Goal: Information Seeking & Learning: Learn about a topic

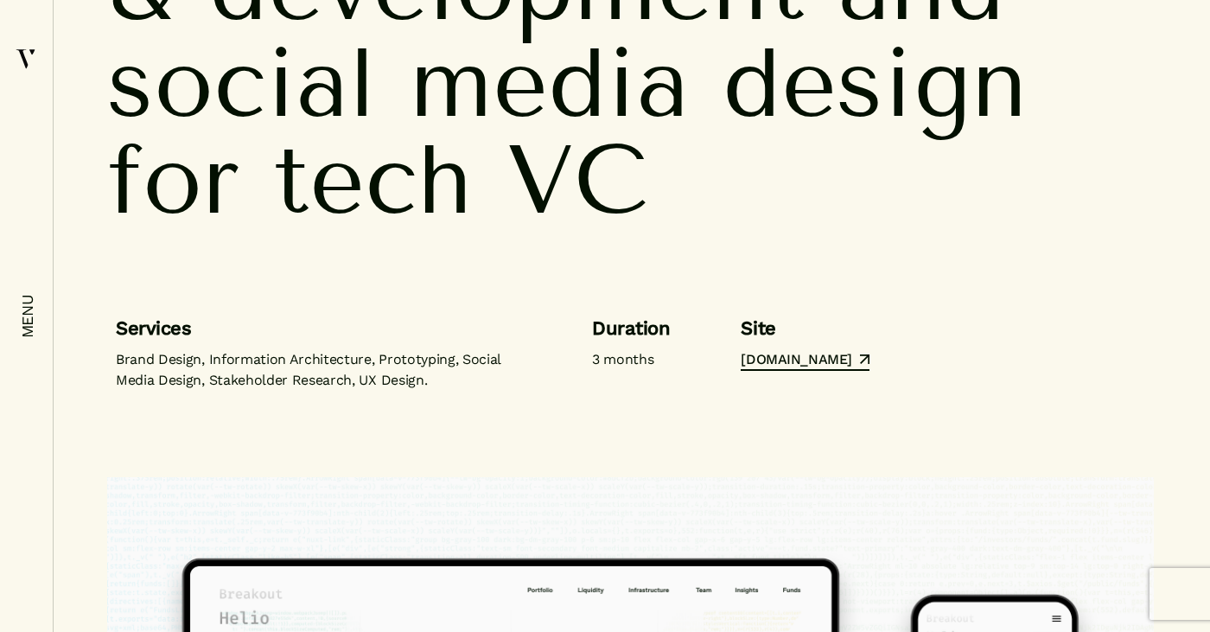
scroll to position [324, 0]
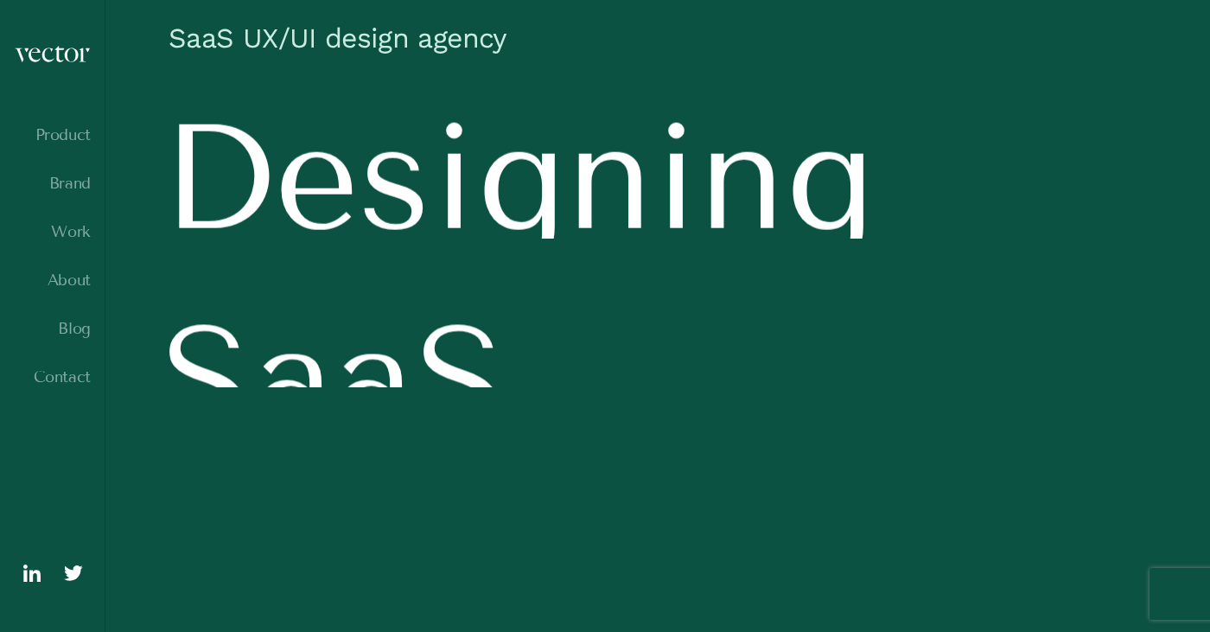
scroll to position [83, 0]
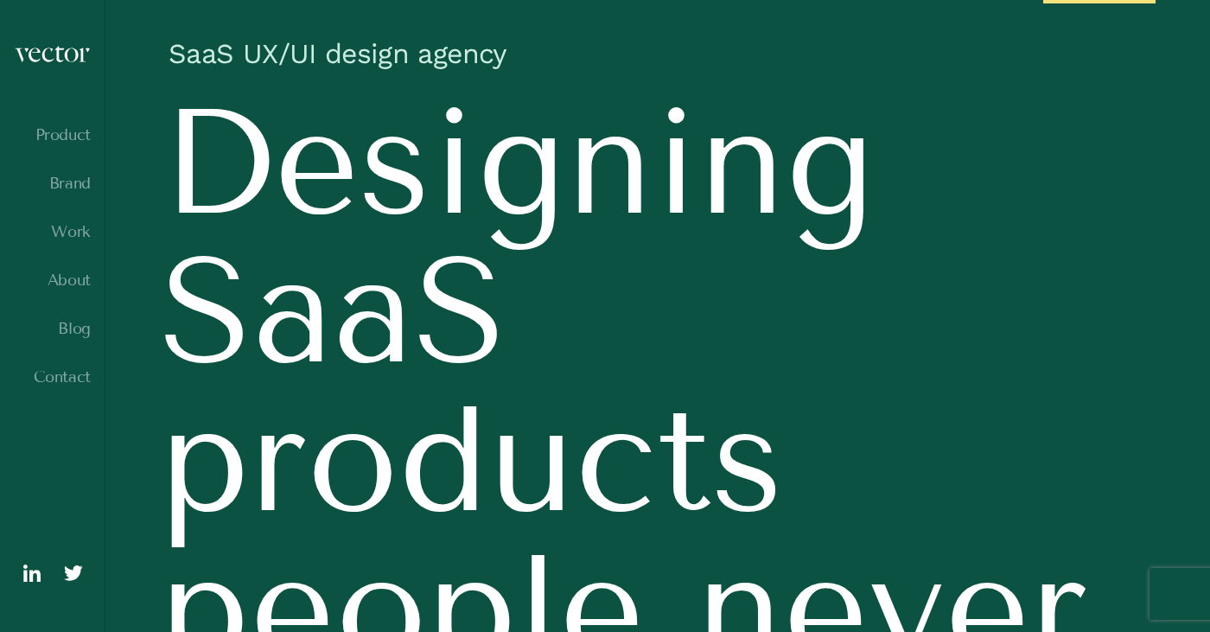
click at [71, 240] on ul "Product Brand Work About Blog Contact" at bounding box center [52, 271] width 77 height 290
click at [71, 221] on ul "Product Brand Work About Blog Contact" at bounding box center [52, 271] width 77 height 290
click at [71, 232] on link "Work" at bounding box center [52, 231] width 77 height 17
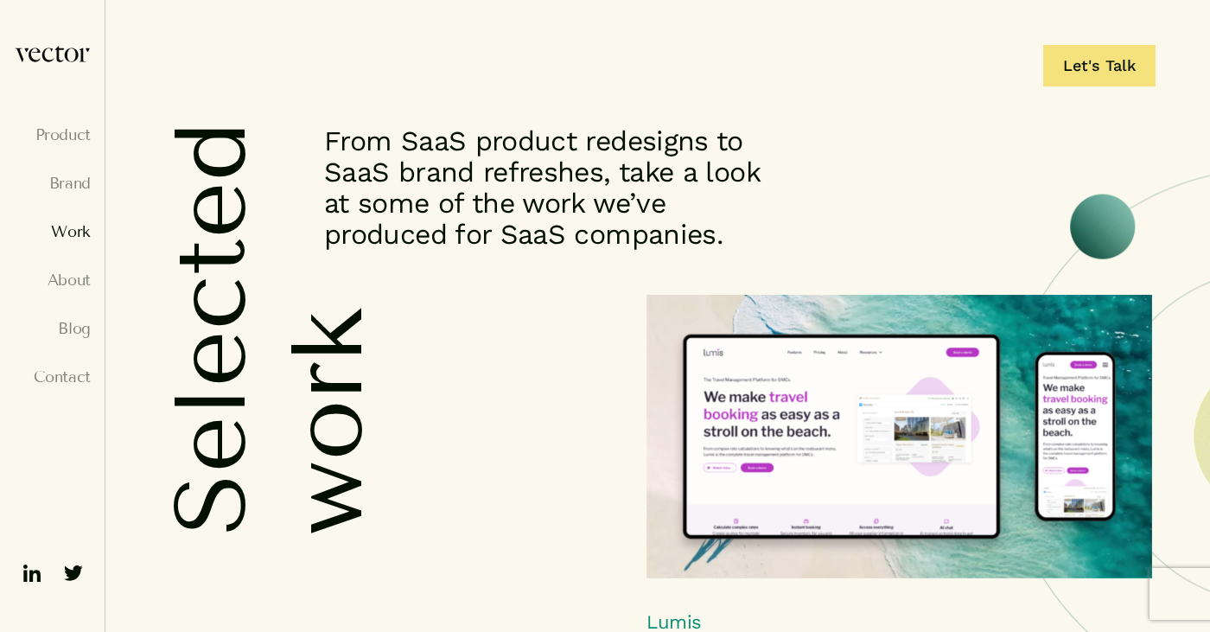
click at [788, 397] on img at bounding box center [899, 436] width 506 height 283
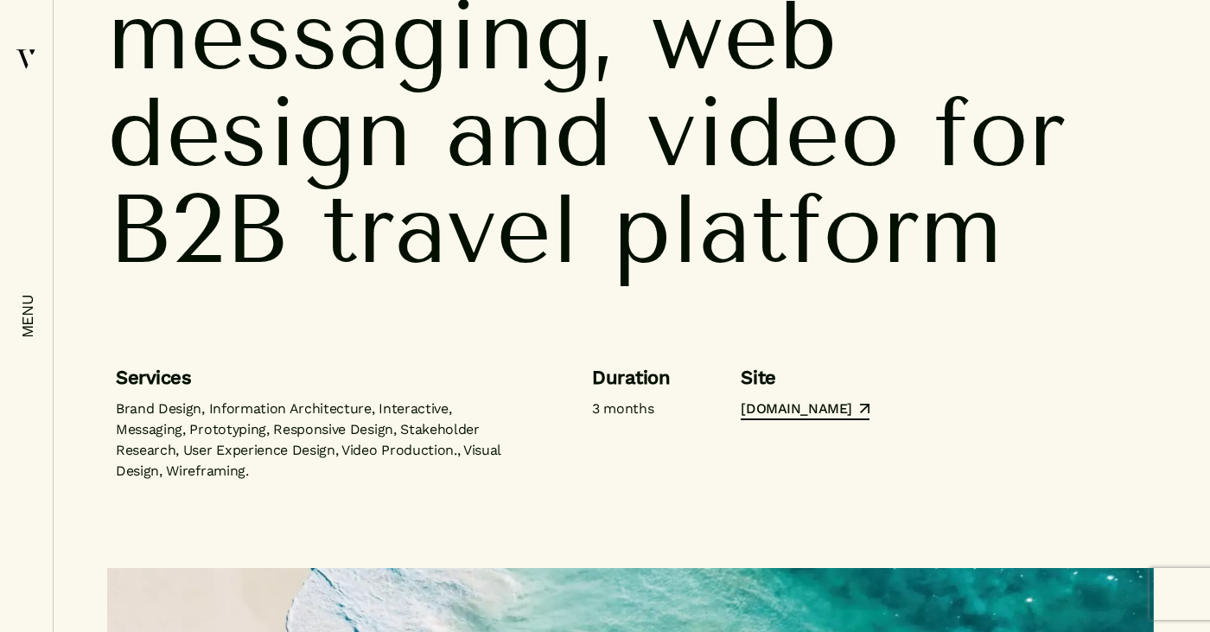
scroll to position [280, 0]
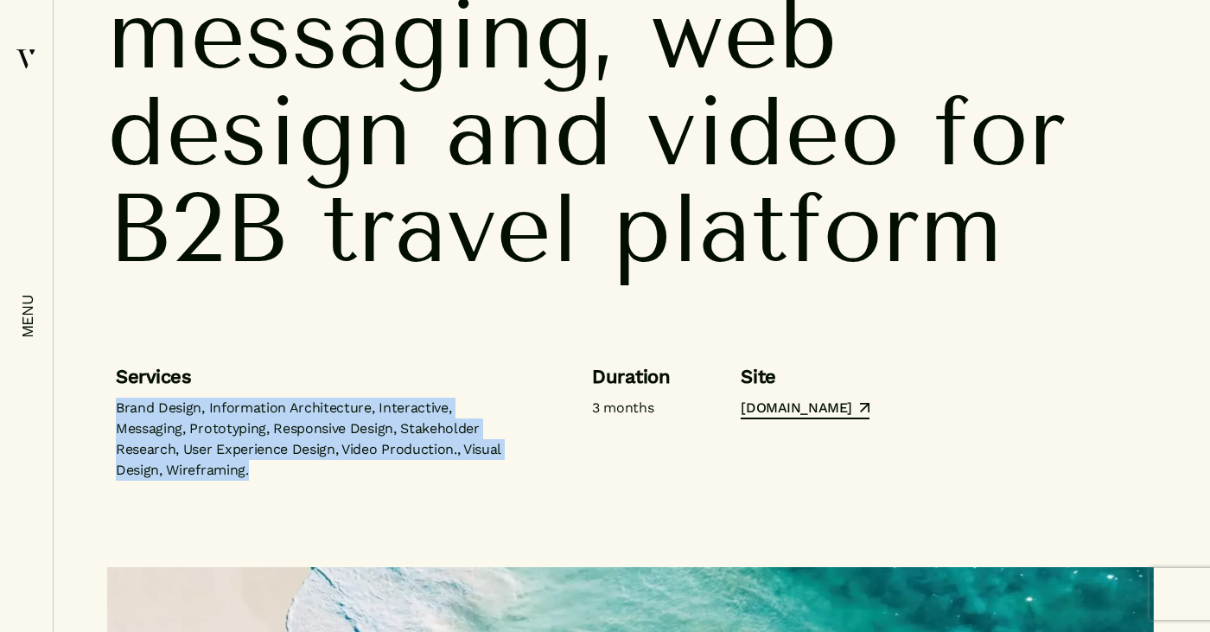
drag, startPoint x: 116, startPoint y: 405, endPoint x: 302, endPoint y: 474, distance: 198.8
click at [302, 474] on p "Brand Design, Information Architecture, Interactive, Messaging, Prototyping, Re…" at bounding box center [318, 439] width 405 height 83
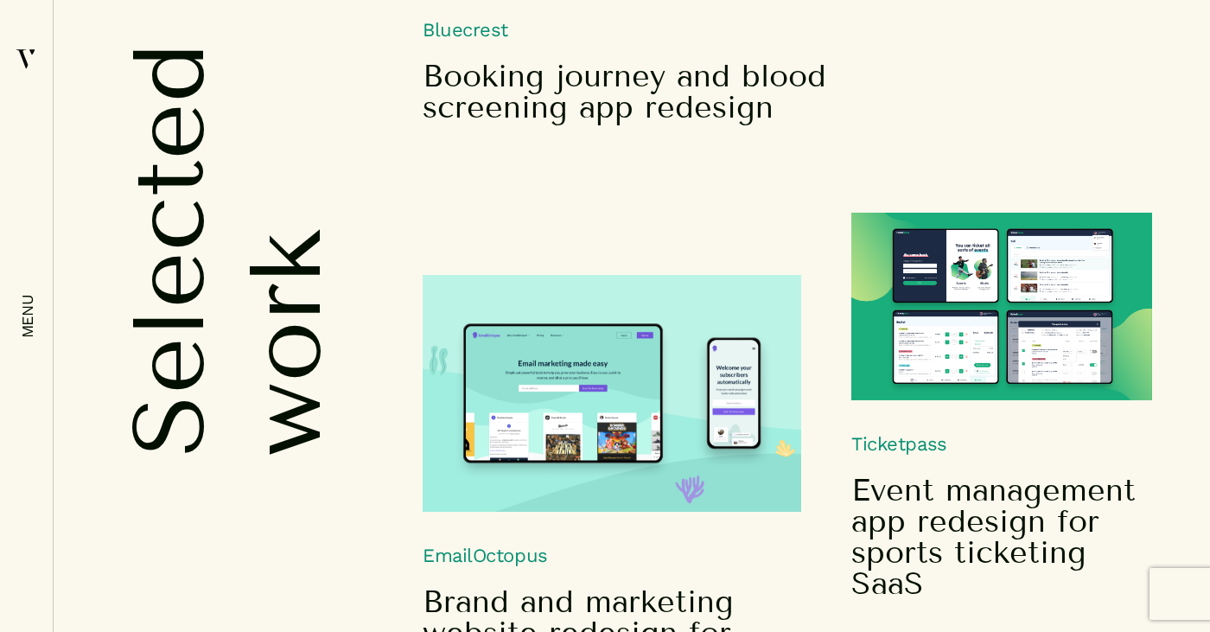
scroll to position [1720, 0]
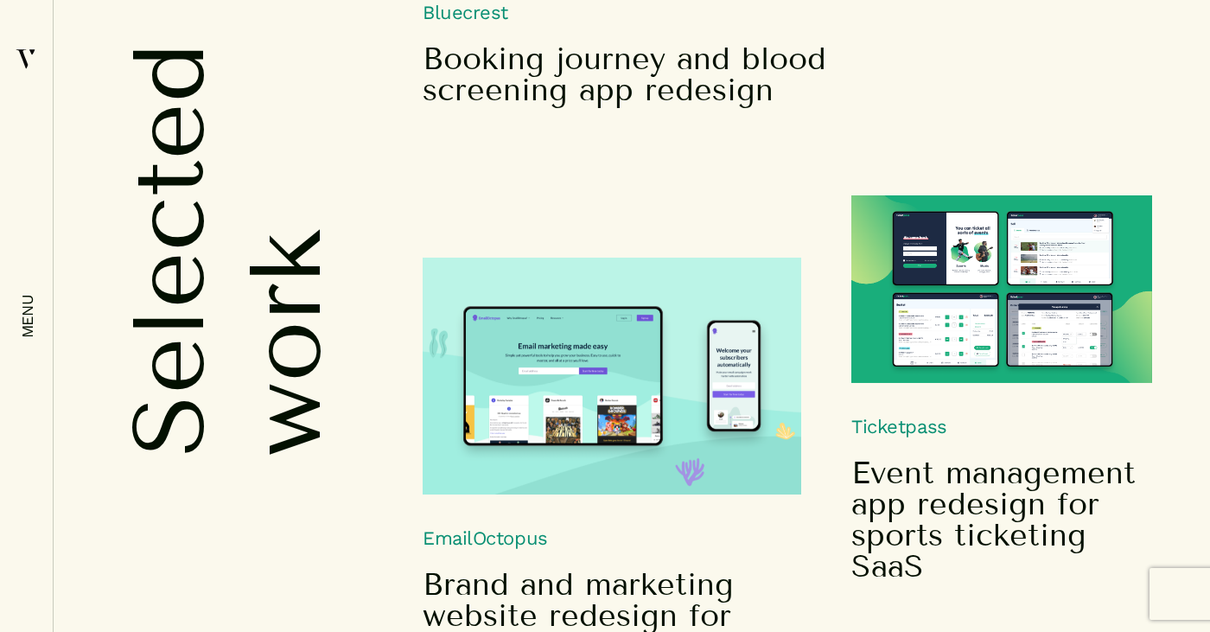
click at [667, 388] on img at bounding box center [612, 376] width 379 height 237
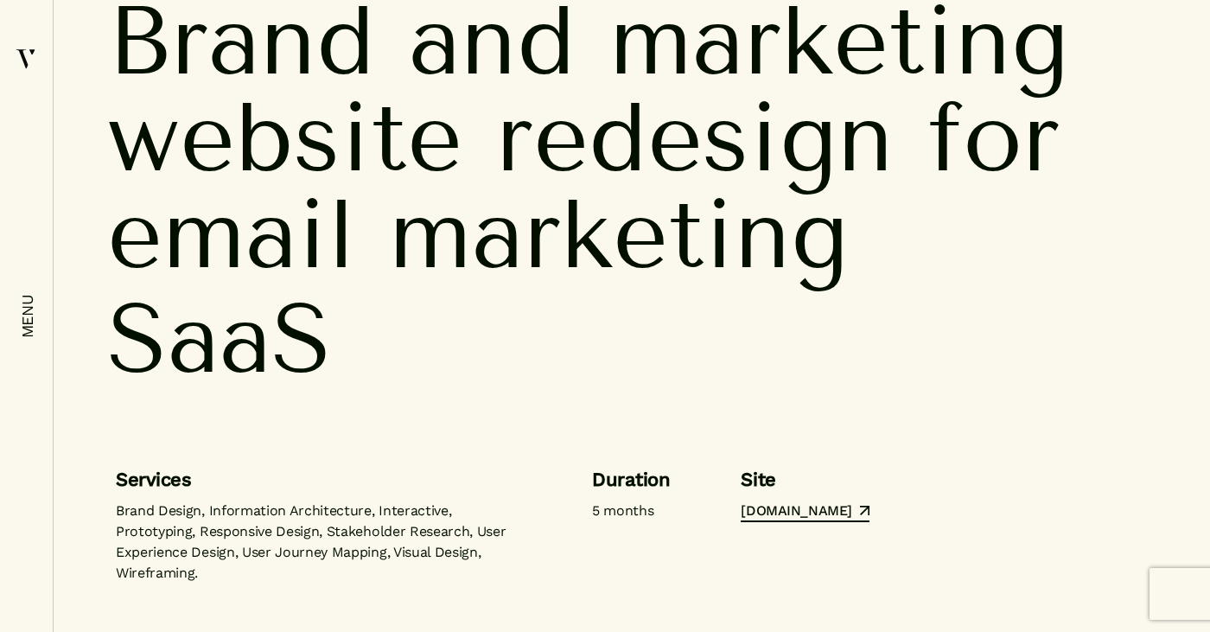
scroll to position [367, 0]
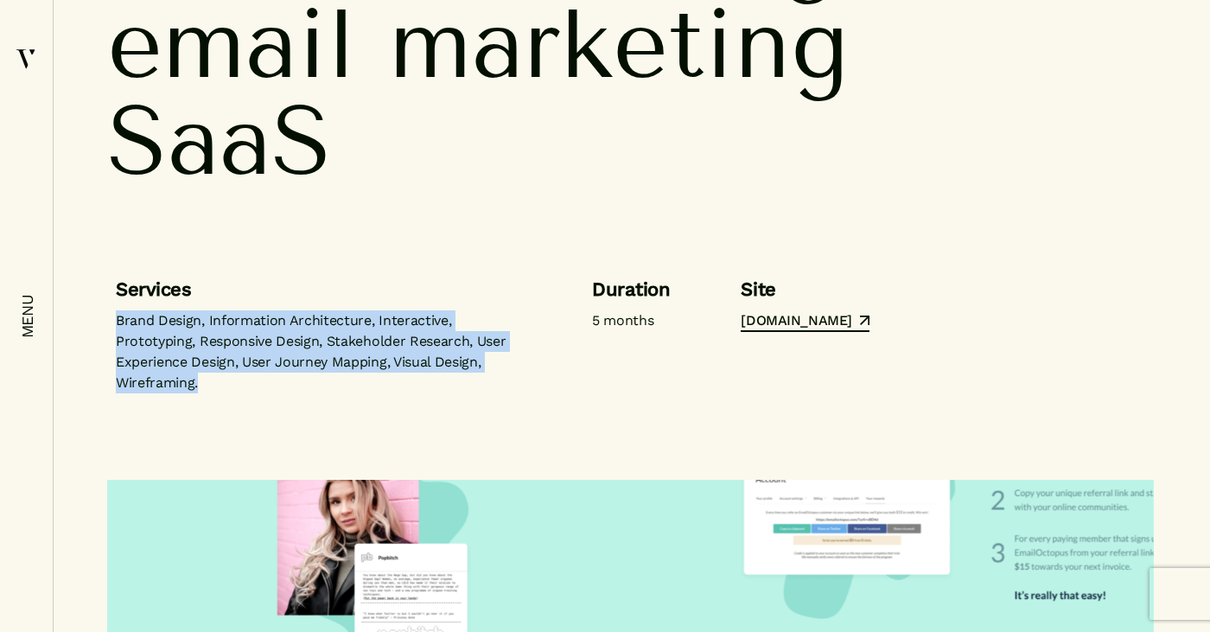
drag, startPoint x: 120, startPoint y: 319, endPoint x: 222, endPoint y: 385, distance: 121.8
click at [222, 385] on p "Brand Design, Information Architecture, Interactive, Prototyping, Responsive De…" at bounding box center [318, 351] width 405 height 83
copy p "Brand Design, Information Architecture, Interactive, Prototyping, Responsive De…"
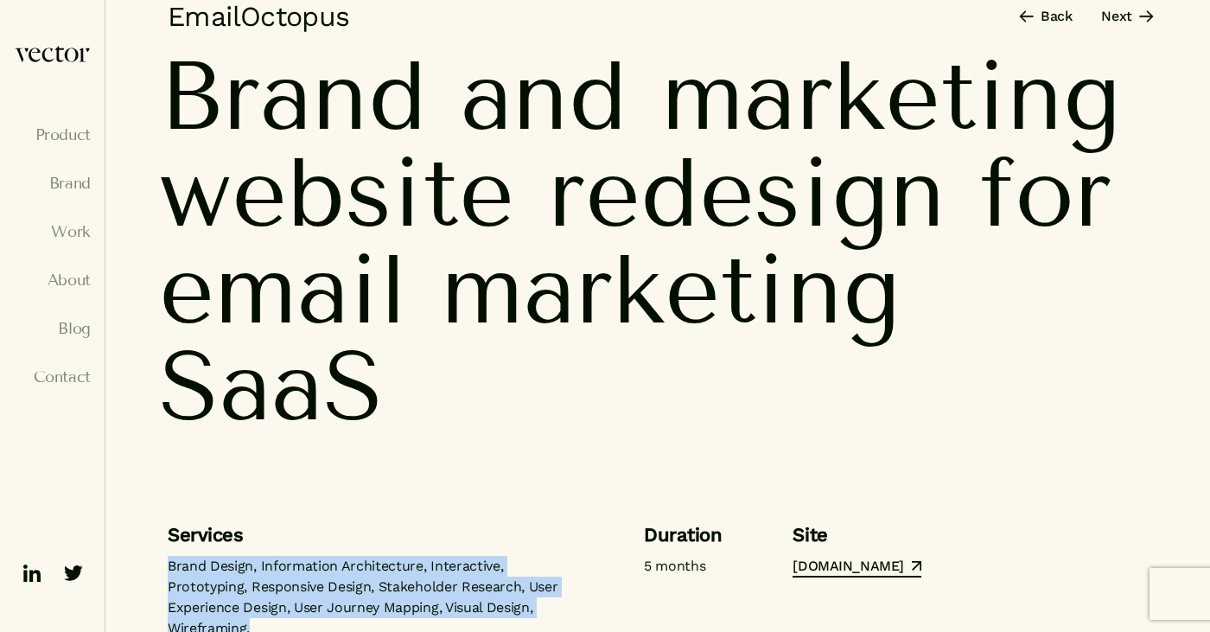
scroll to position [0, 0]
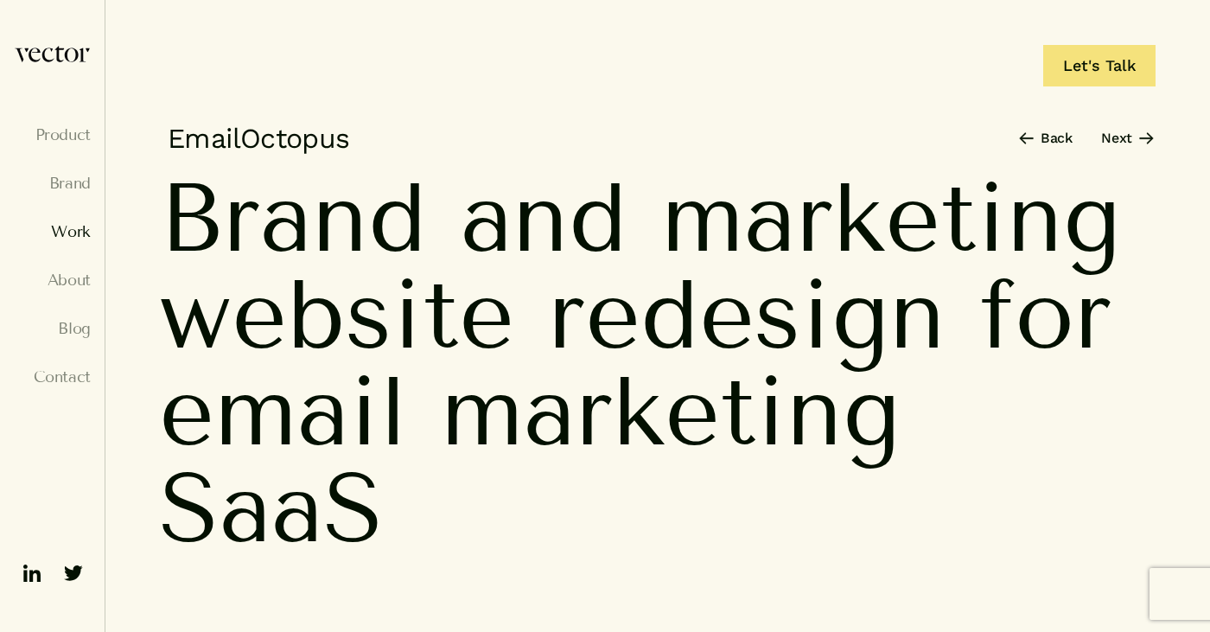
click at [78, 234] on link "Work" at bounding box center [52, 231] width 77 height 17
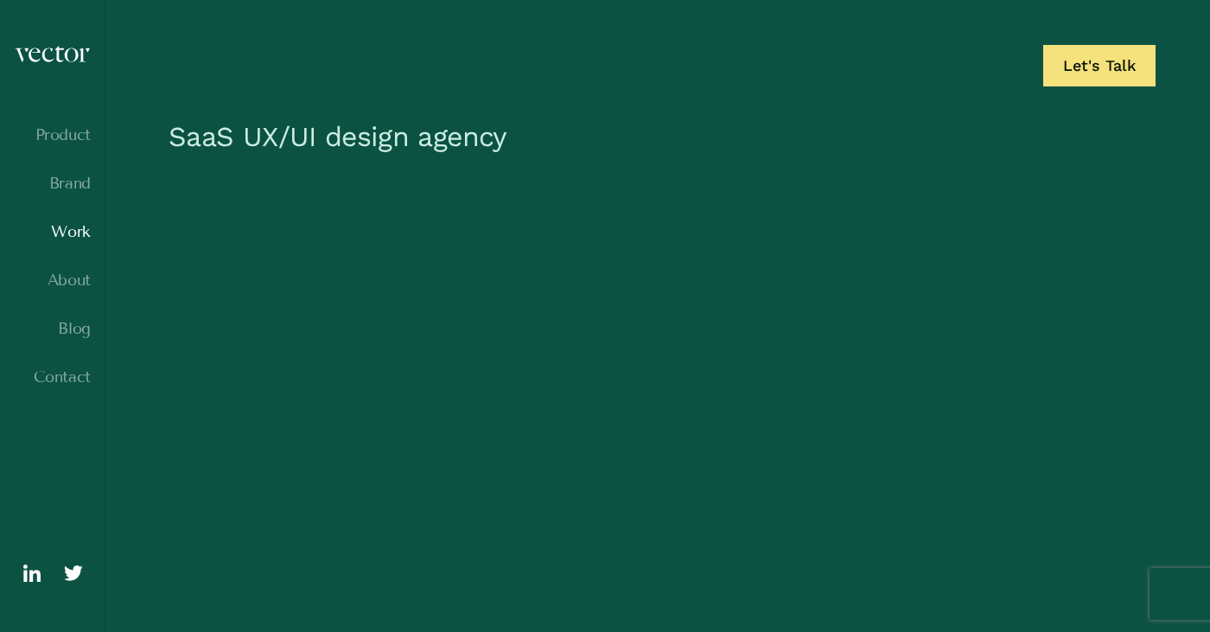
click at [76, 237] on link "Work" at bounding box center [52, 231] width 77 height 17
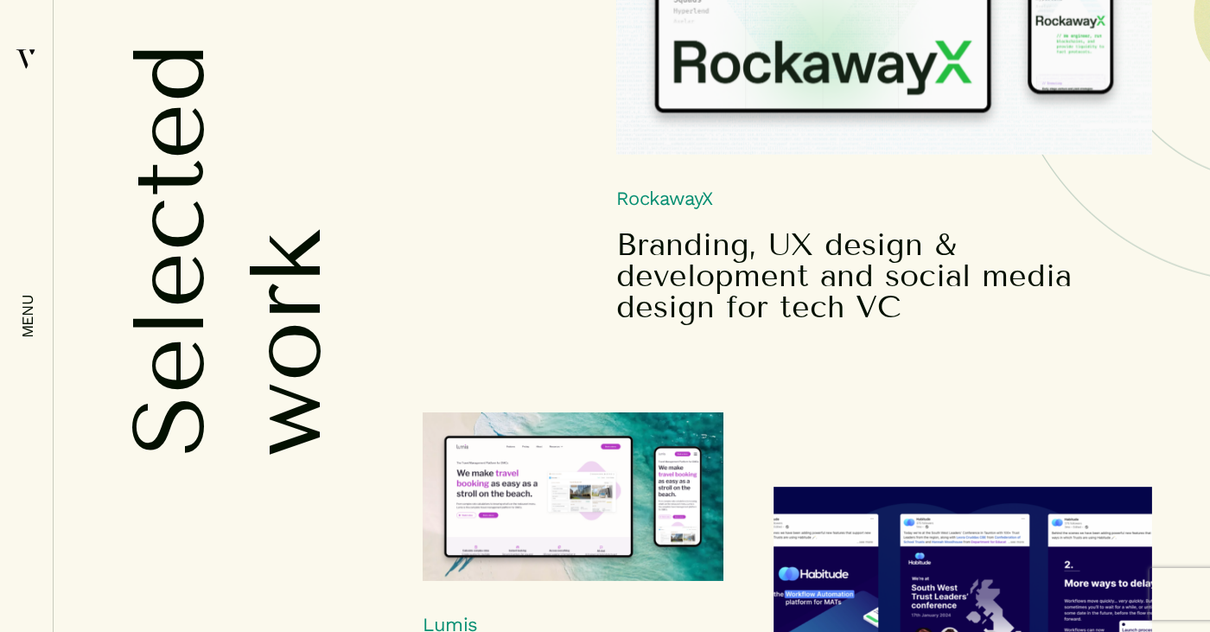
scroll to position [490, 0]
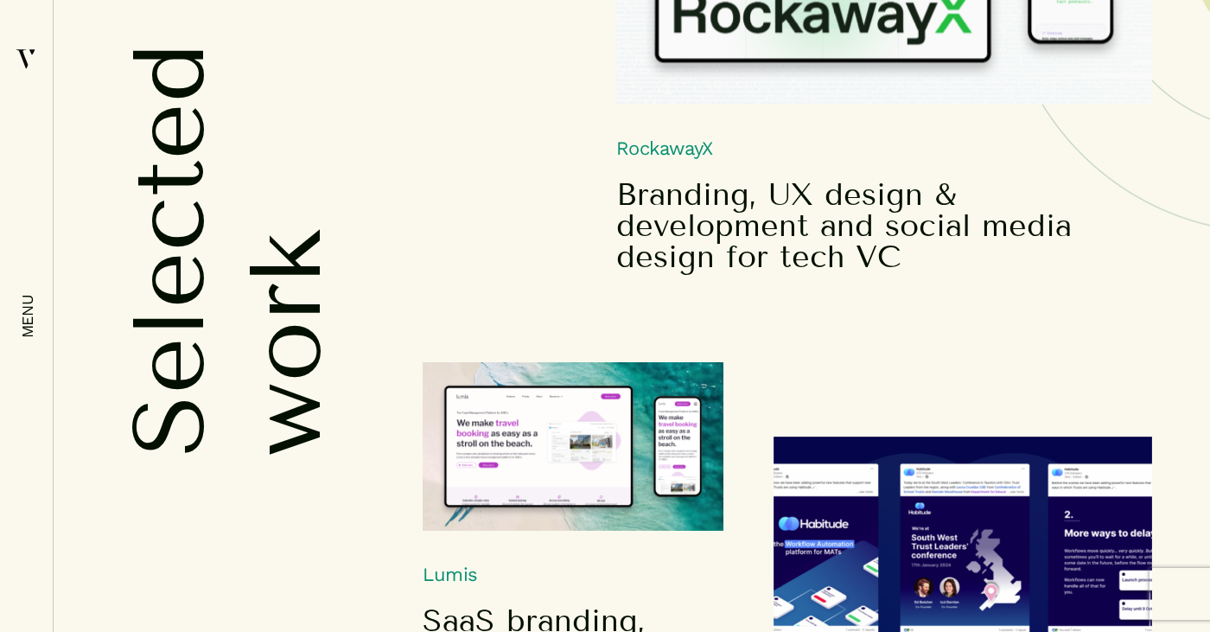
click at [553, 445] on img at bounding box center [573, 446] width 301 height 169
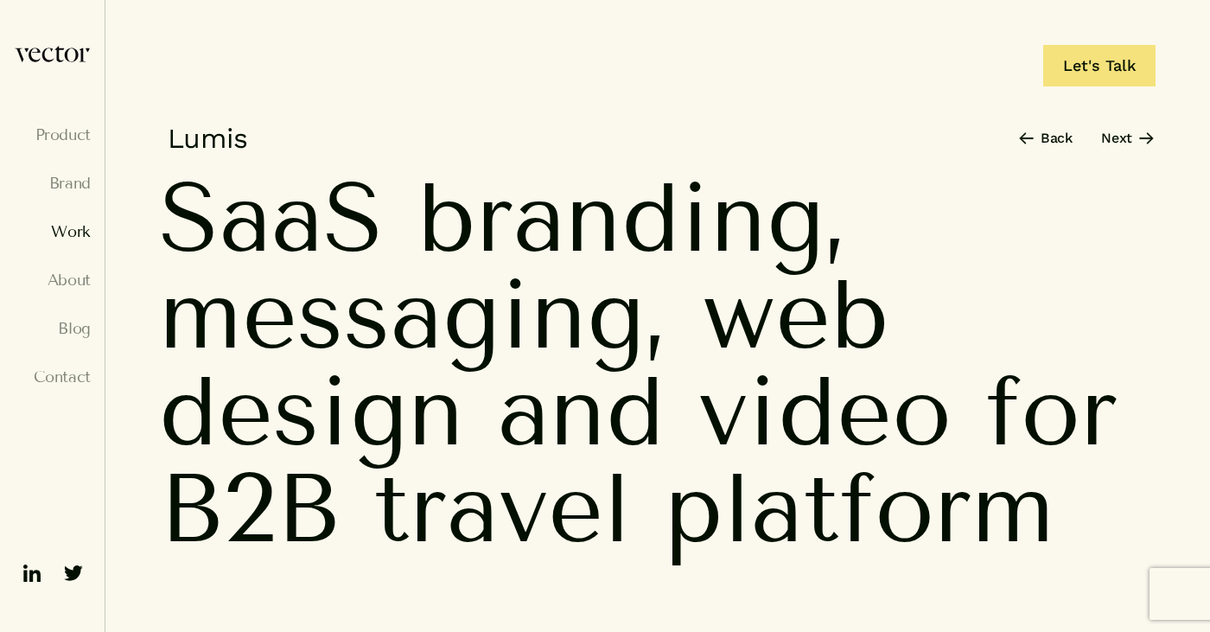
click at [69, 226] on link "Work" at bounding box center [52, 231] width 77 height 17
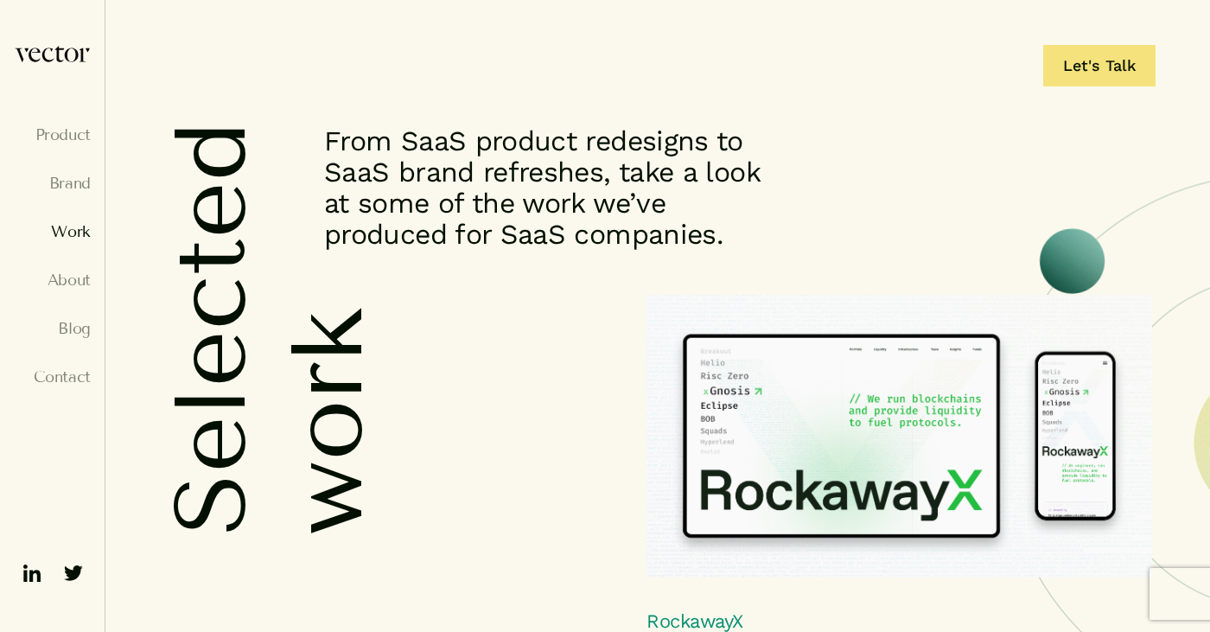
click at [717, 317] on img at bounding box center [899, 436] width 506 height 283
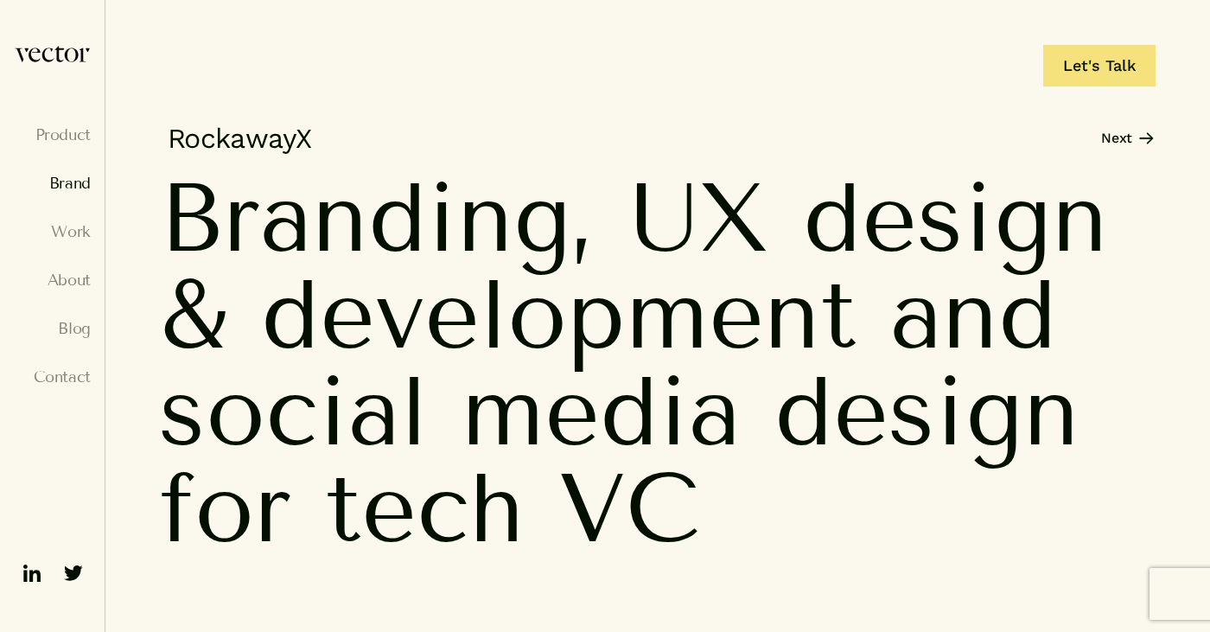
click at [67, 179] on link "Brand" at bounding box center [52, 183] width 77 height 17
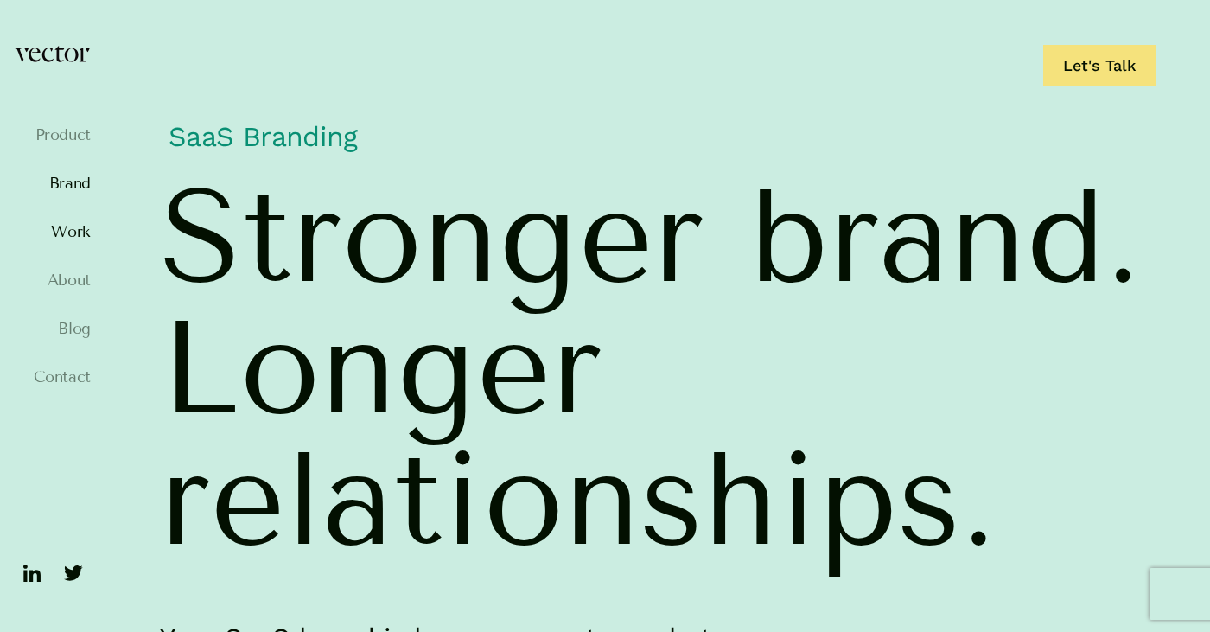
click at [62, 231] on link "Work" at bounding box center [52, 231] width 77 height 17
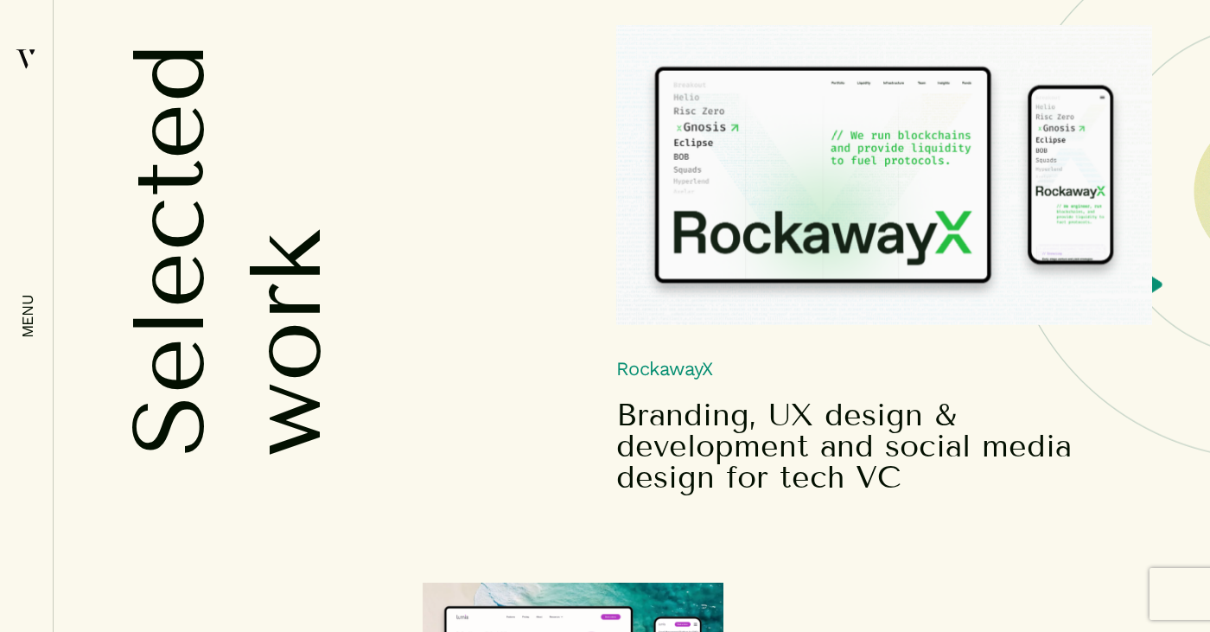
scroll to position [267, 0]
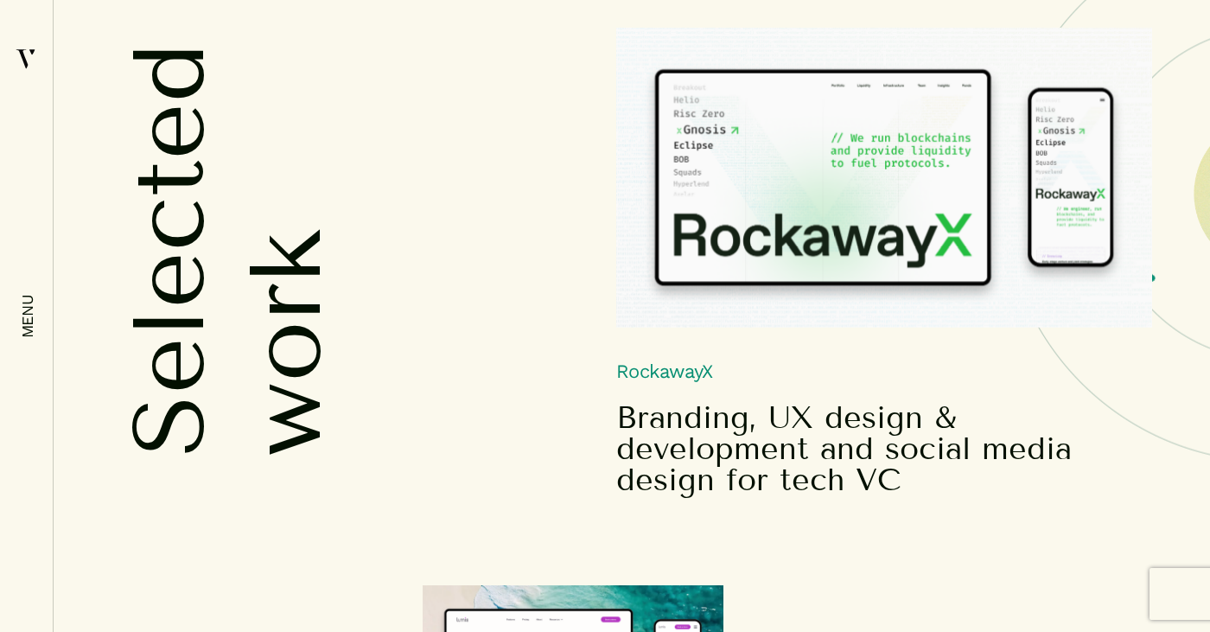
click at [735, 417] on h5 "Branding, UX design & development and social media design for tech VC" at bounding box center [884, 448] width 536 height 93
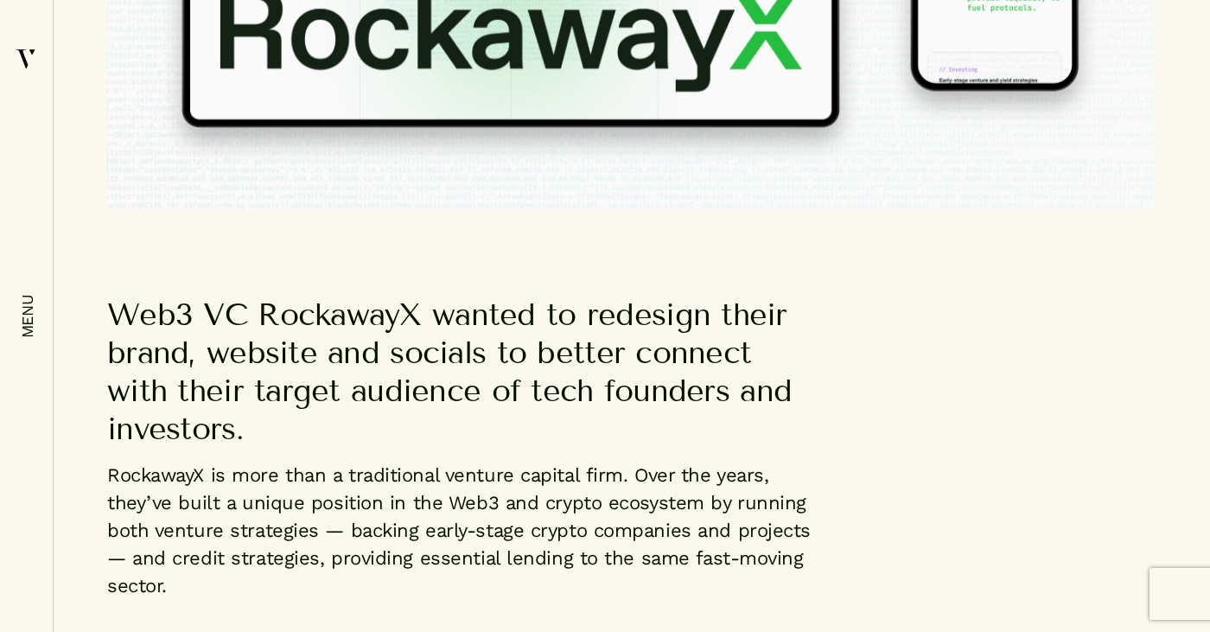
scroll to position [1047, 0]
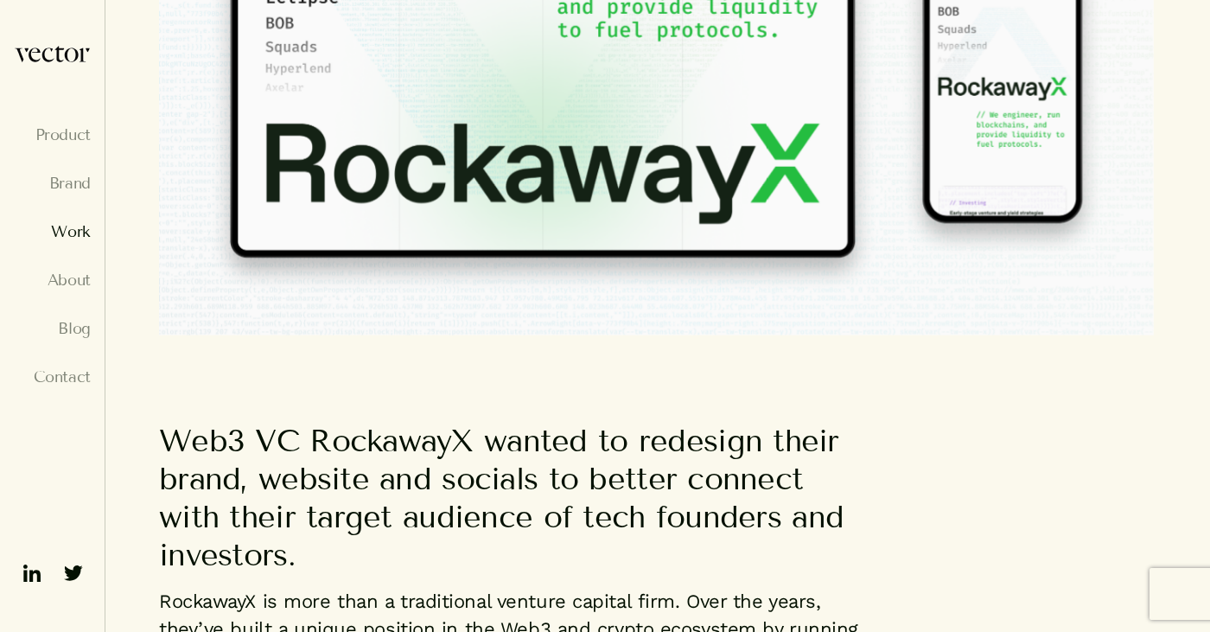
click at [80, 223] on link "Work" at bounding box center [52, 231] width 77 height 17
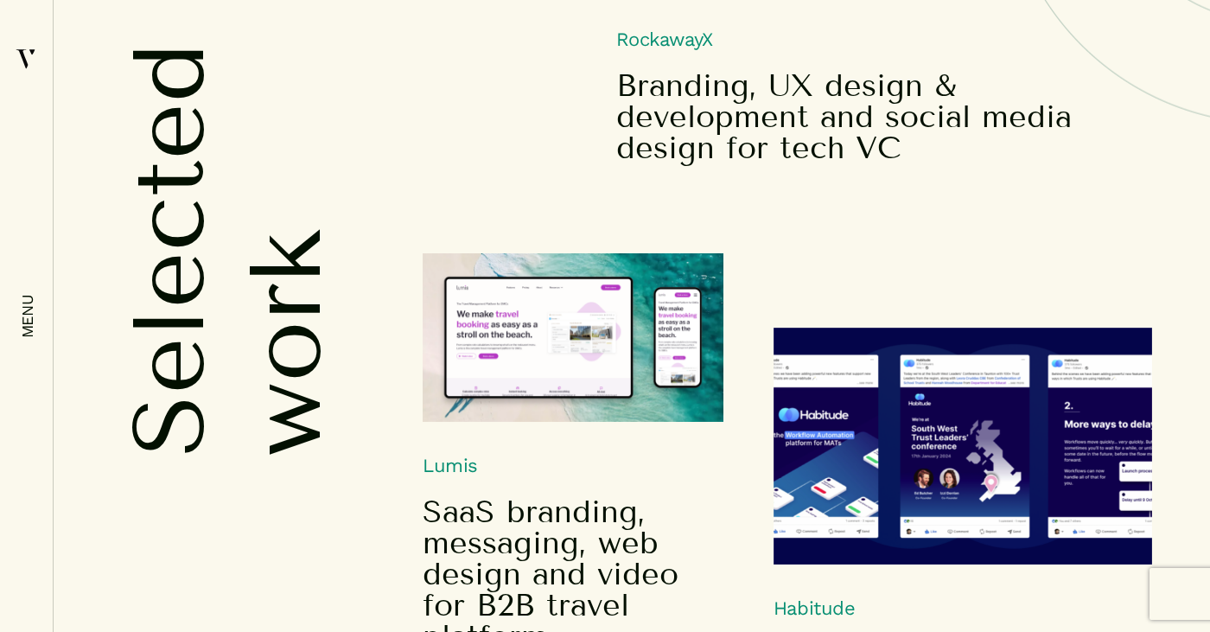
scroll to position [601, 0]
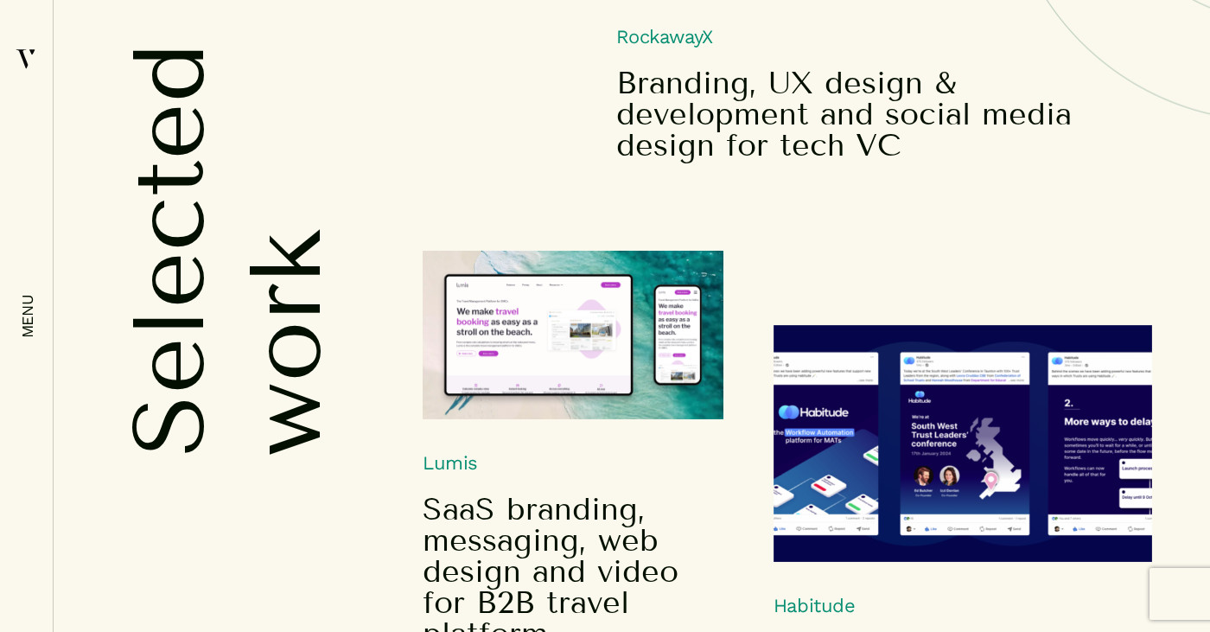
click at [573, 304] on img at bounding box center [573, 335] width 301 height 169
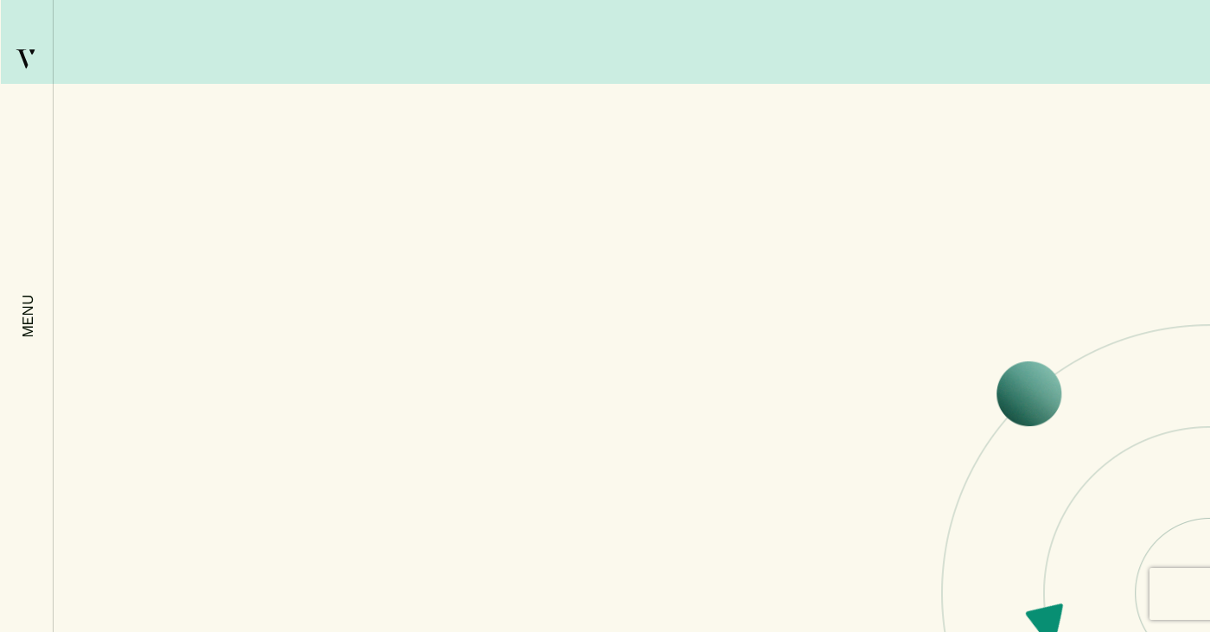
scroll to position [11041, 0]
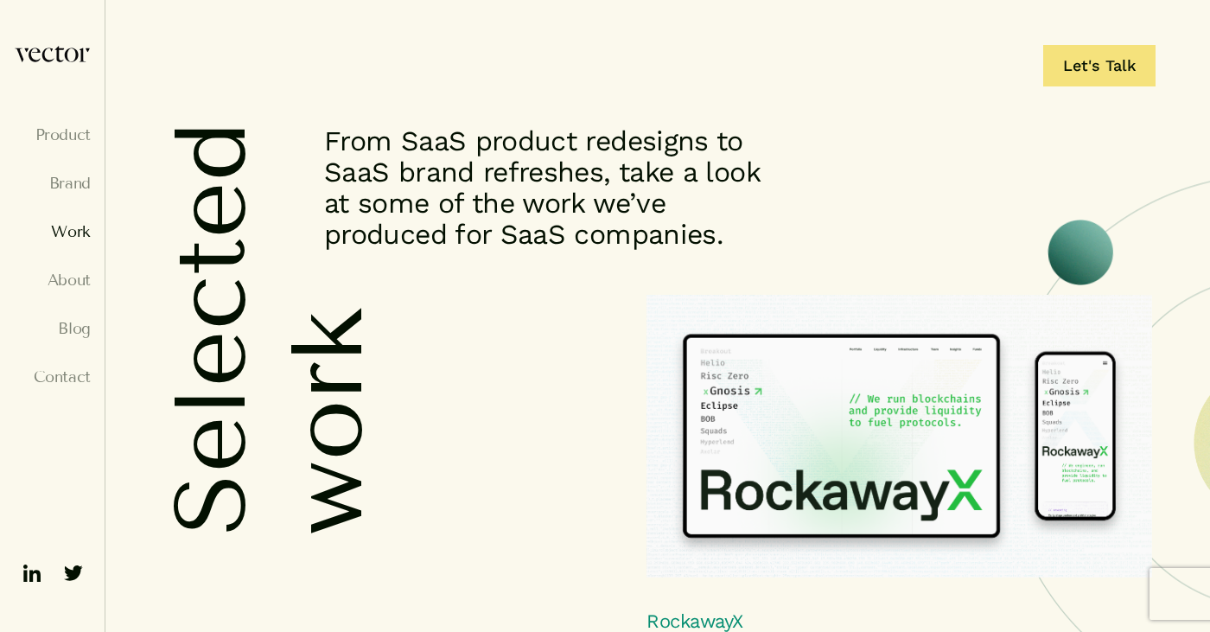
click at [792, 366] on img at bounding box center [899, 436] width 506 height 283
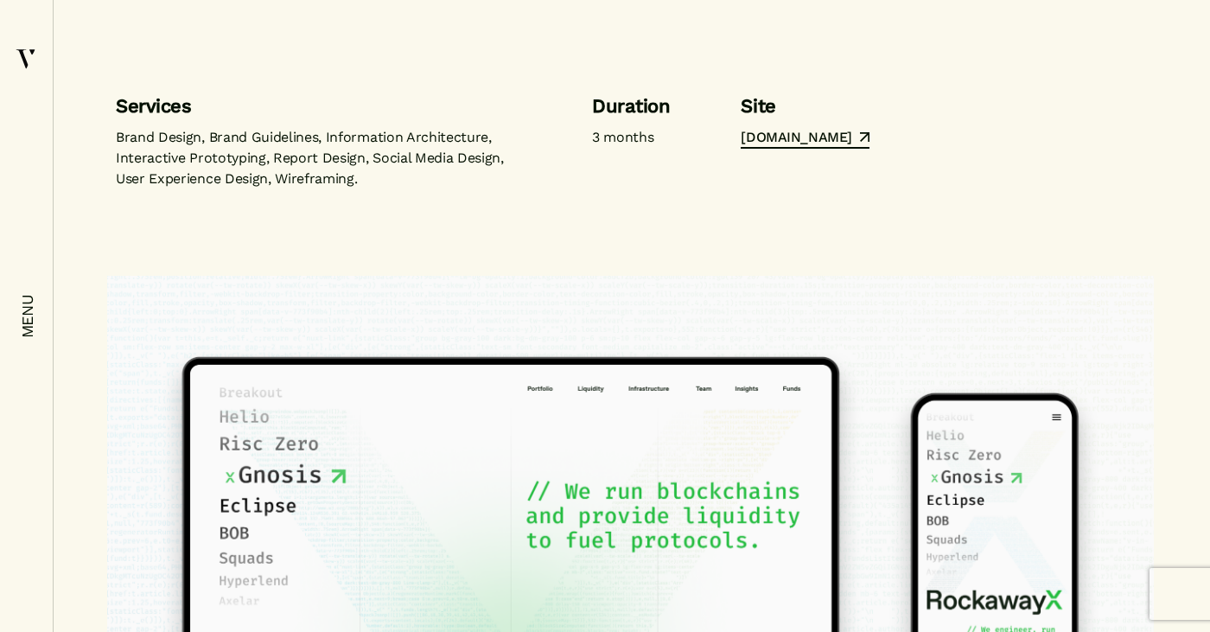
scroll to position [567, 0]
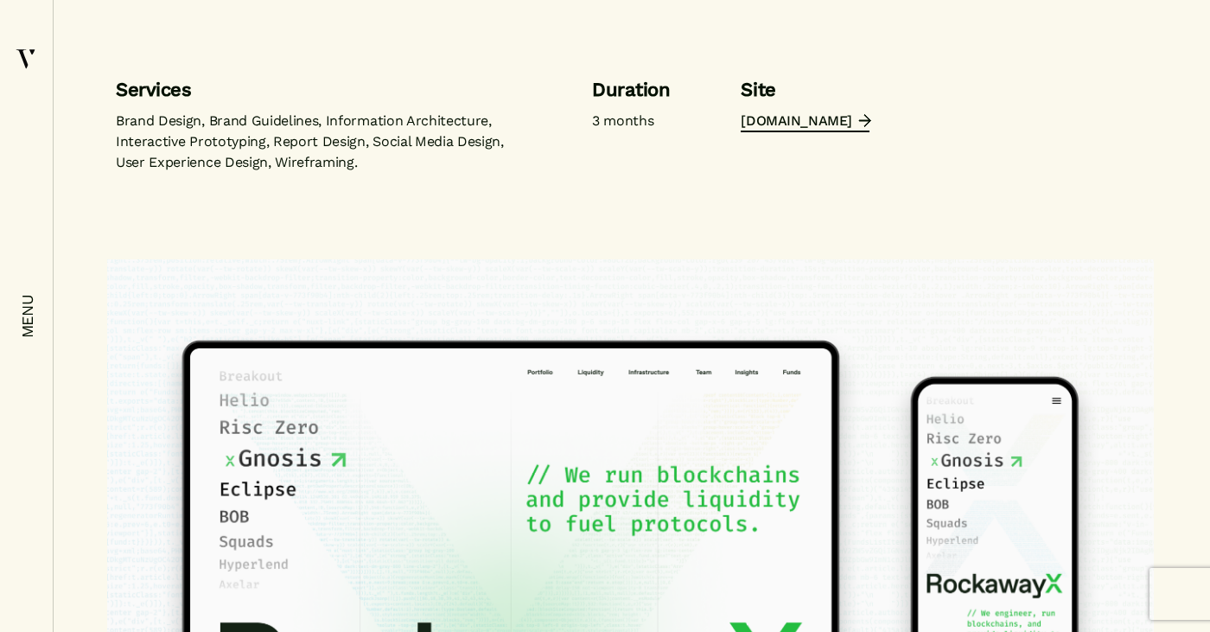
click at [788, 121] on link "[DOMAIN_NAME]" at bounding box center [805, 121] width 128 height 21
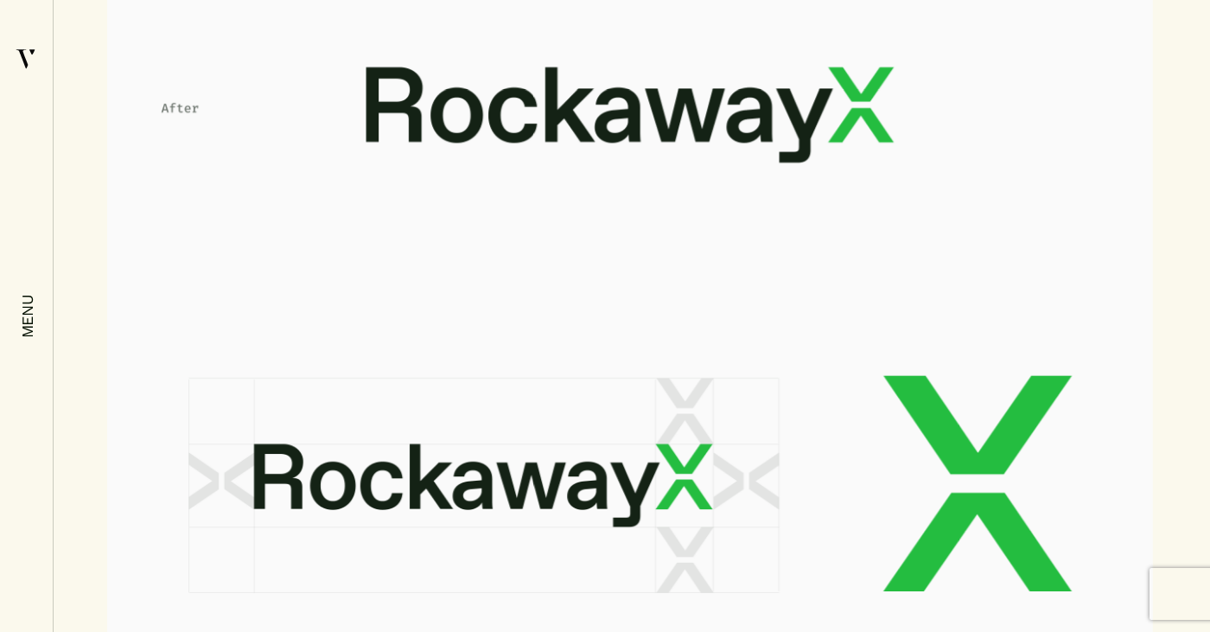
scroll to position [2521, 0]
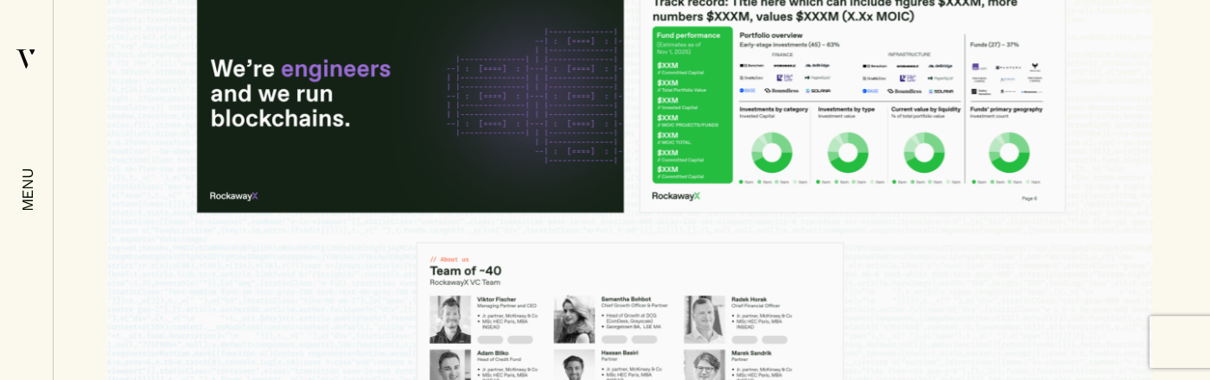
scroll to position [9283, 0]
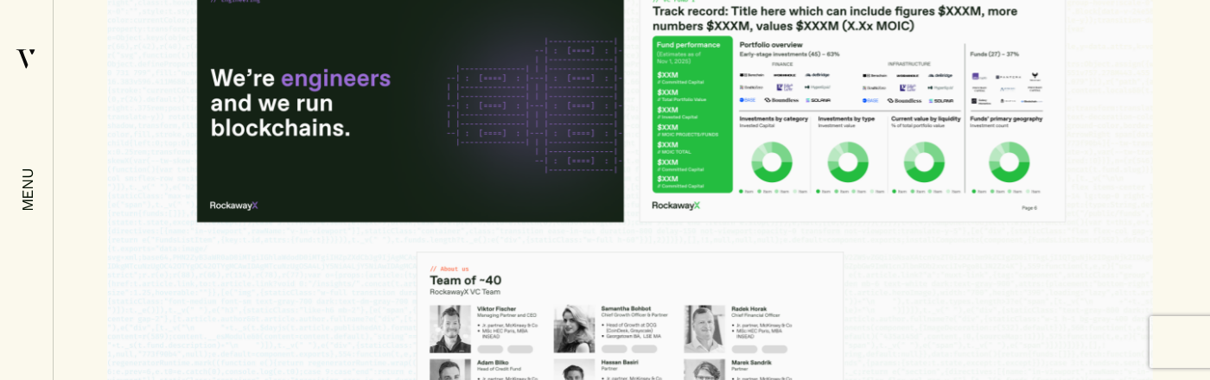
drag, startPoint x: 344, startPoint y: 156, endPoint x: 939, endPoint y: 7, distance: 613.1
